Goal: Task Accomplishment & Management: Use online tool/utility

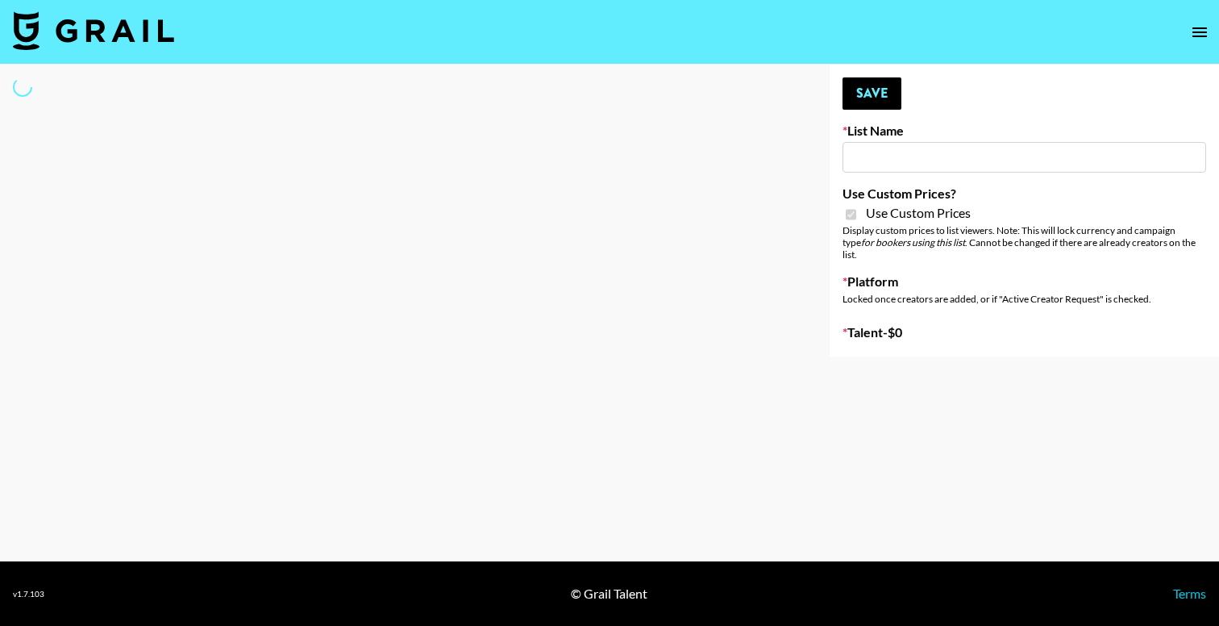
type input "Ladder ([DATE]) IG"
checkbox input "true"
select select "Song"
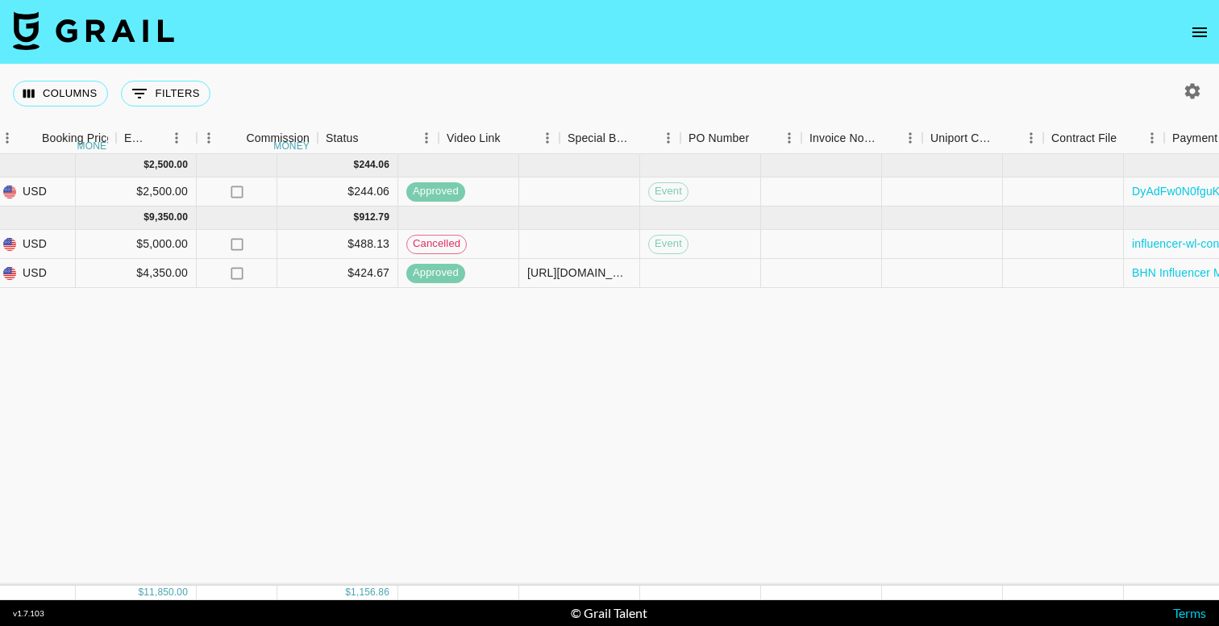
scroll to position [0, 1458]
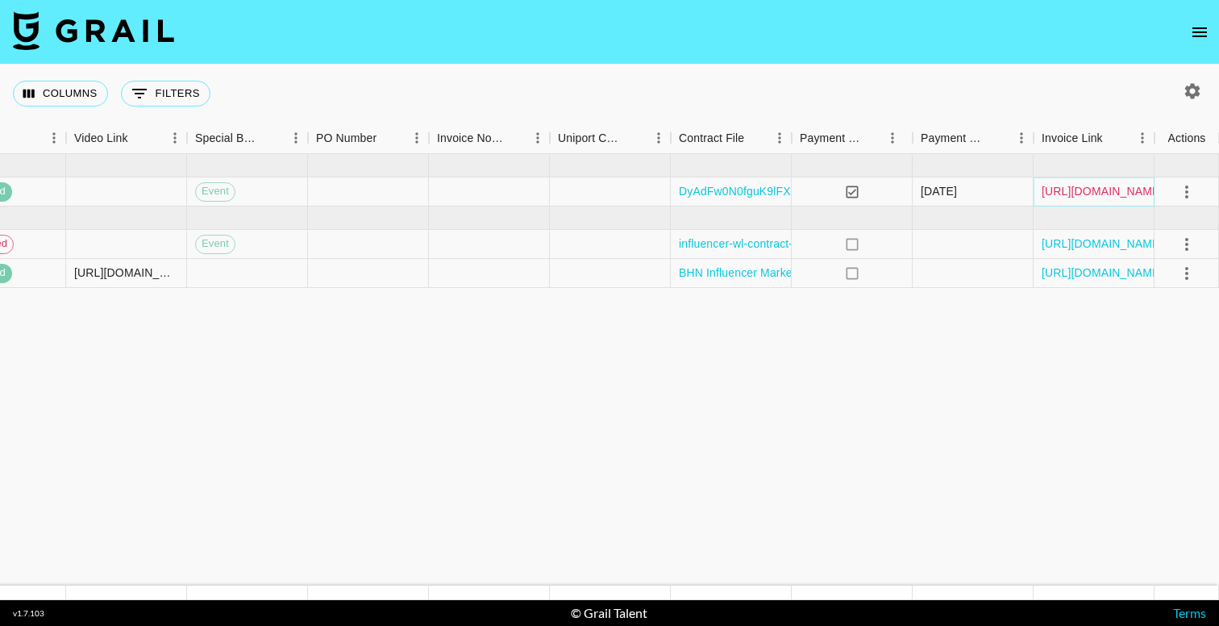
click at [1074, 192] on link "https://in.xero.com/WnwBmqloDDMxxk245xC0D1csU72pwAtPlr5V6XYR" at bounding box center [1103, 191] width 122 height 16
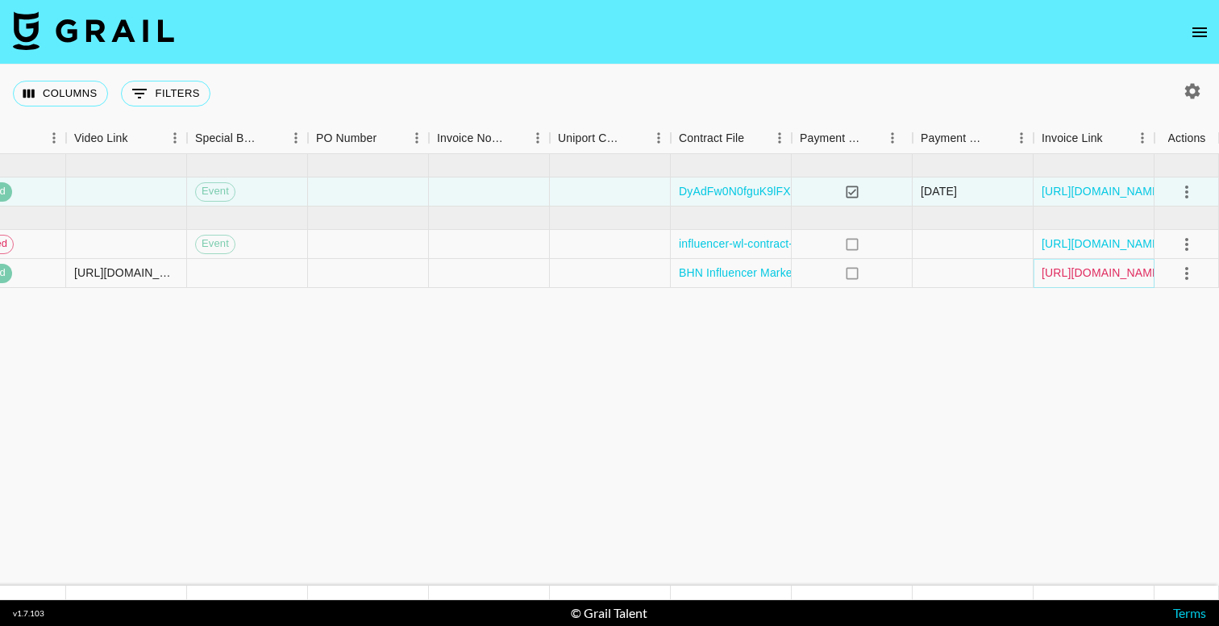
click at [1101, 276] on link "https://in.xero.com/92hhr0HxxMXshK7UxpLDHPoIXNx5OUBXuU4nMejj" at bounding box center [1103, 273] width 122 height 16
